Goal: Navigation & Orientation: Find specific page/section

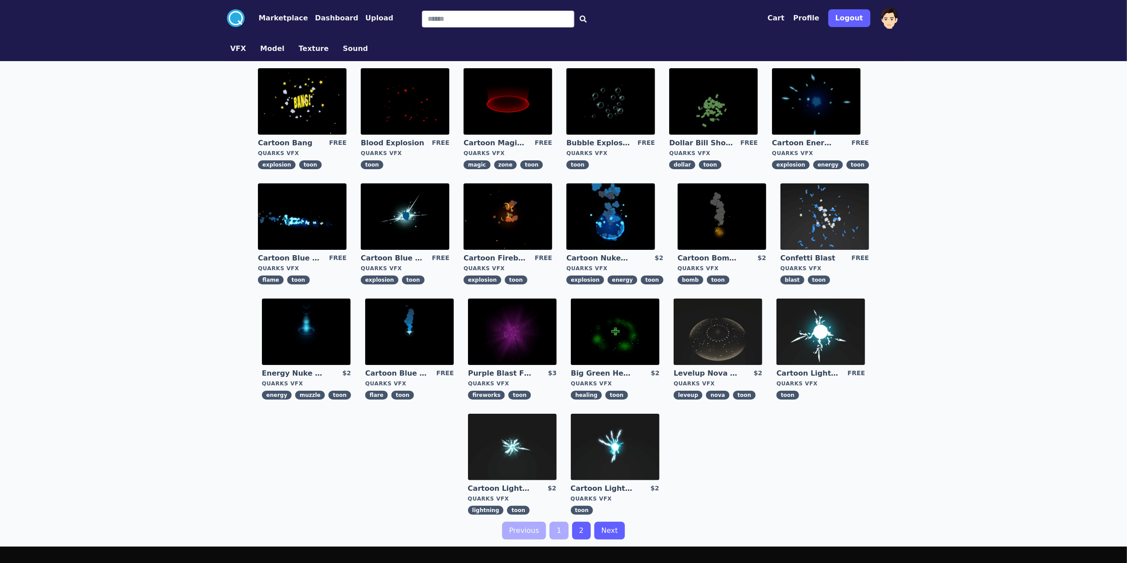
click at [234, 50] on button "VFX" at bounding box center [238, 48] width 16 height 11
click at [374, 20] on button "Upload" at bounding box center [379, 18] width 28 height 11
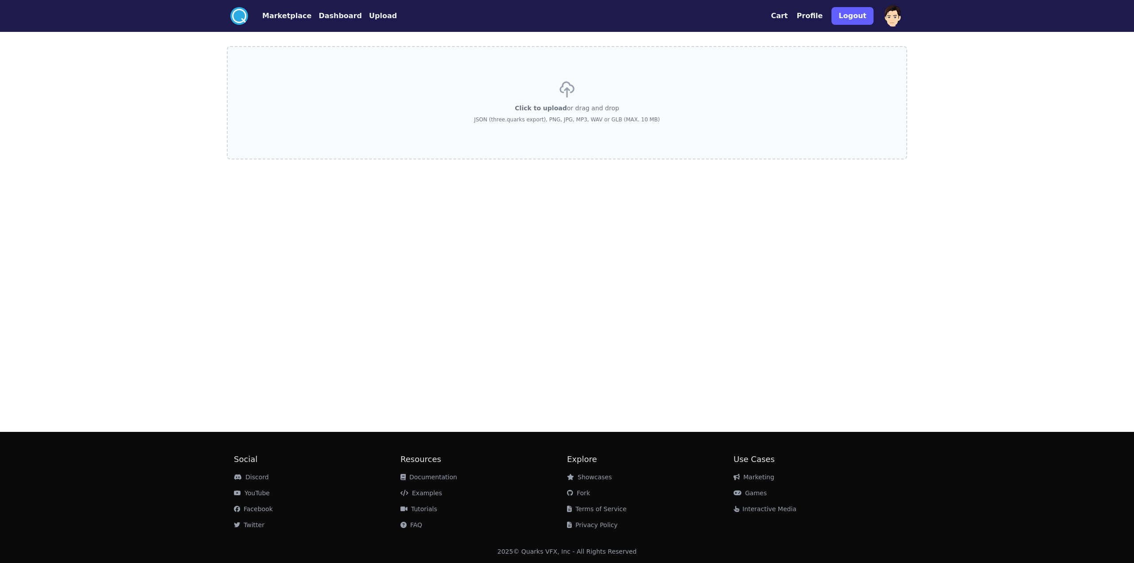
click at [289, 17] on button "Marketplace" at bounding box center [286, 16] width 49 height 11
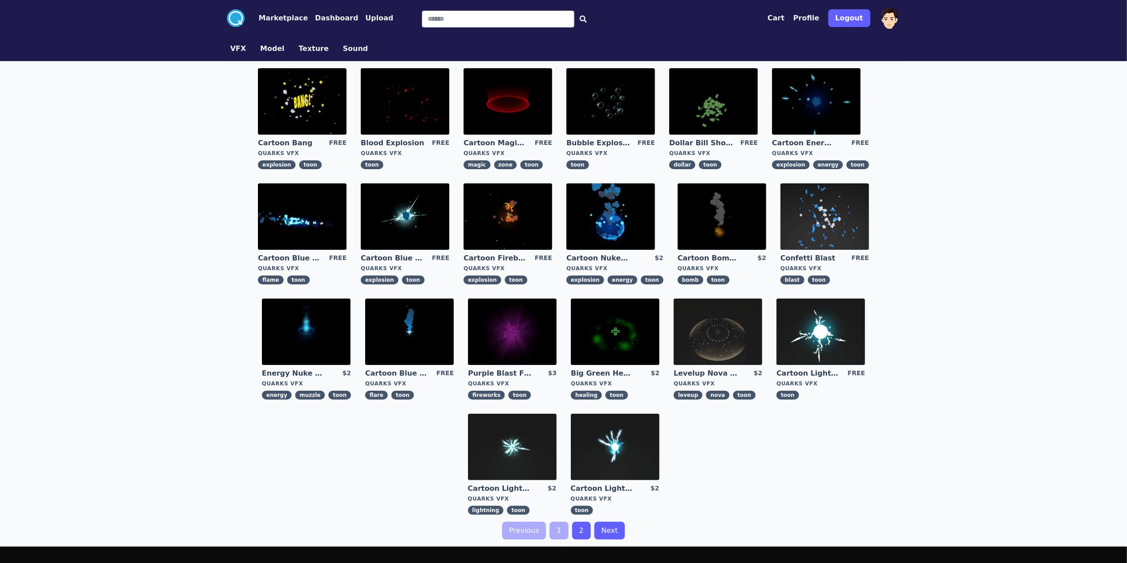
click at [775, 21] on button "Cart" at bounding box center [775, 18] width 17 height 11
click at [770, 37] on div "Cart X" at bounding box center [781, 41] width 133 height 12
click at [240, 47] on button "VFX" at bounding box center [238, 48] width 16 height 11
click at [298, 17] on button "Marketplace" at bounding box center [283, 18] width 49 height 11
